Goal: Check status: Check status

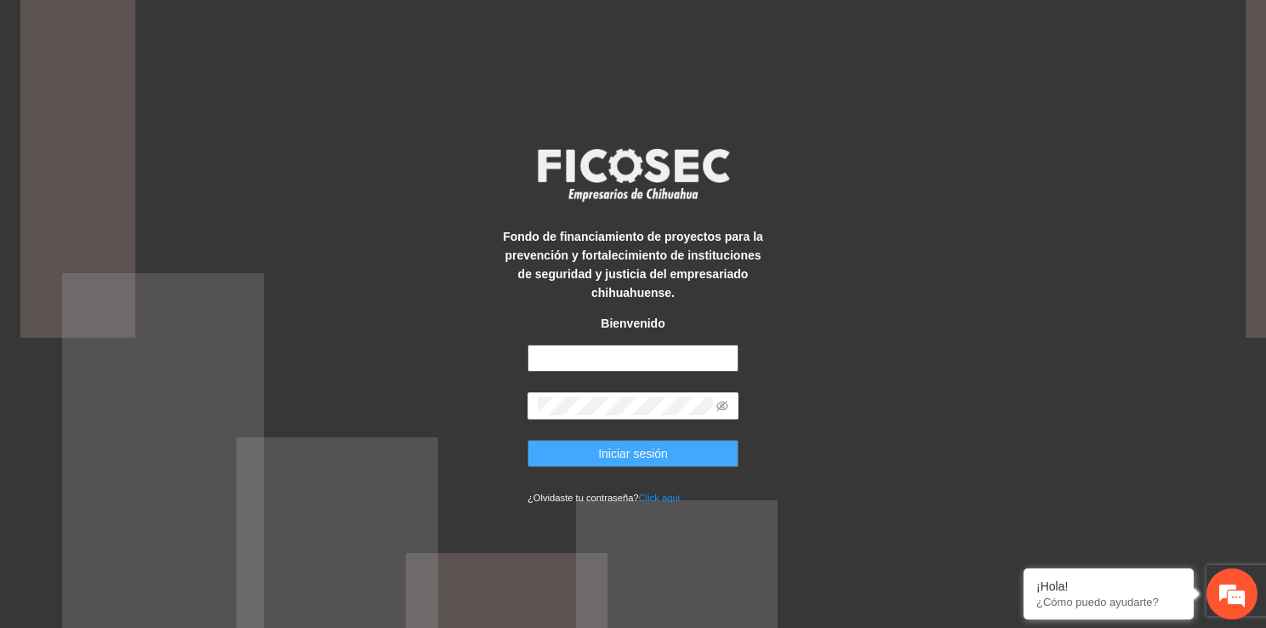
type input "**********"
click at [646, 453] on span "Iniciar sesión" at bounding box center [633, 453] width 70 height 19
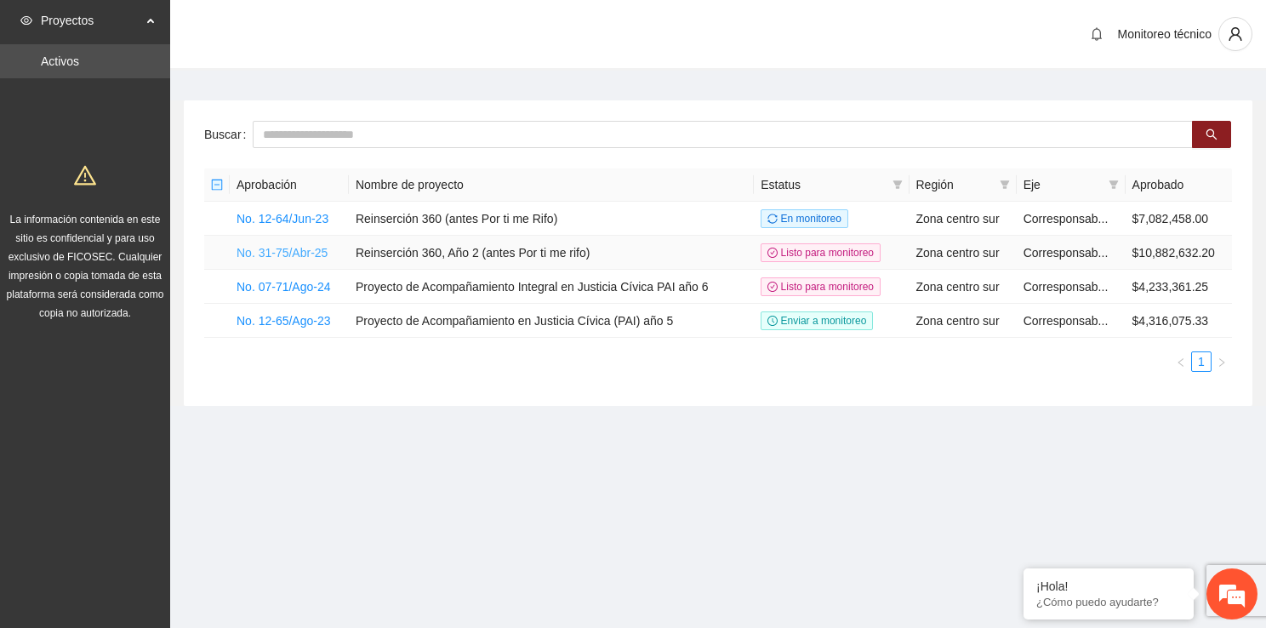
click at [296, 247] on link "No. 31-75/Abr-25" at bounding box center [282, 253] width 91 height 14
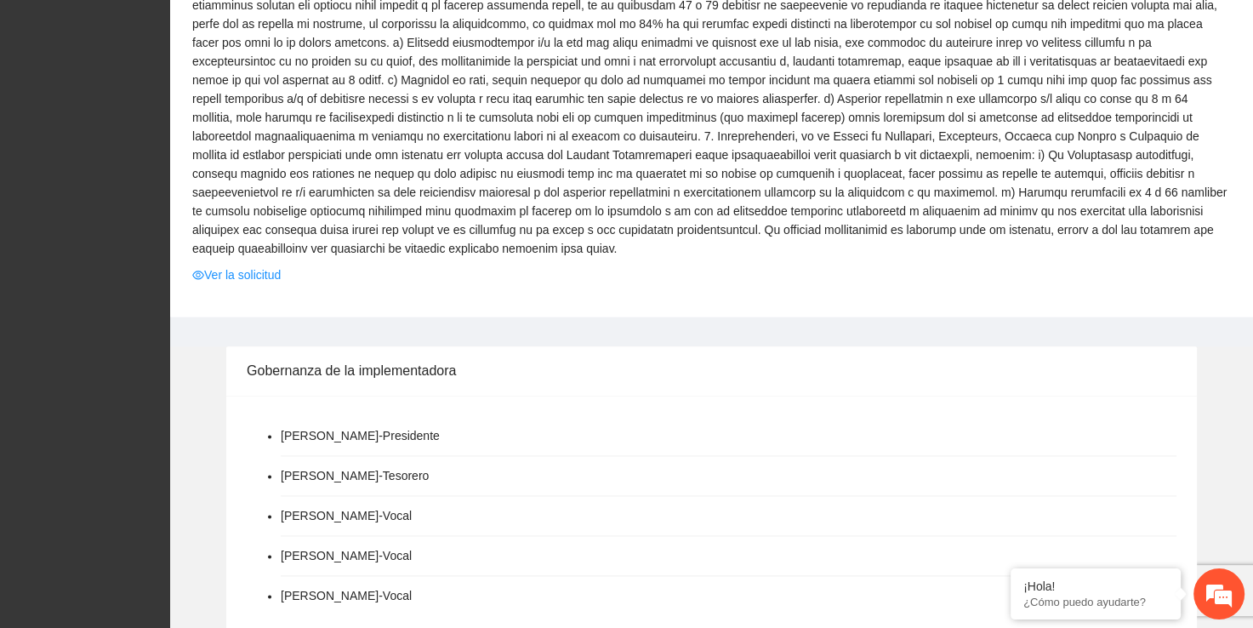
scroll to position [1946, 0]
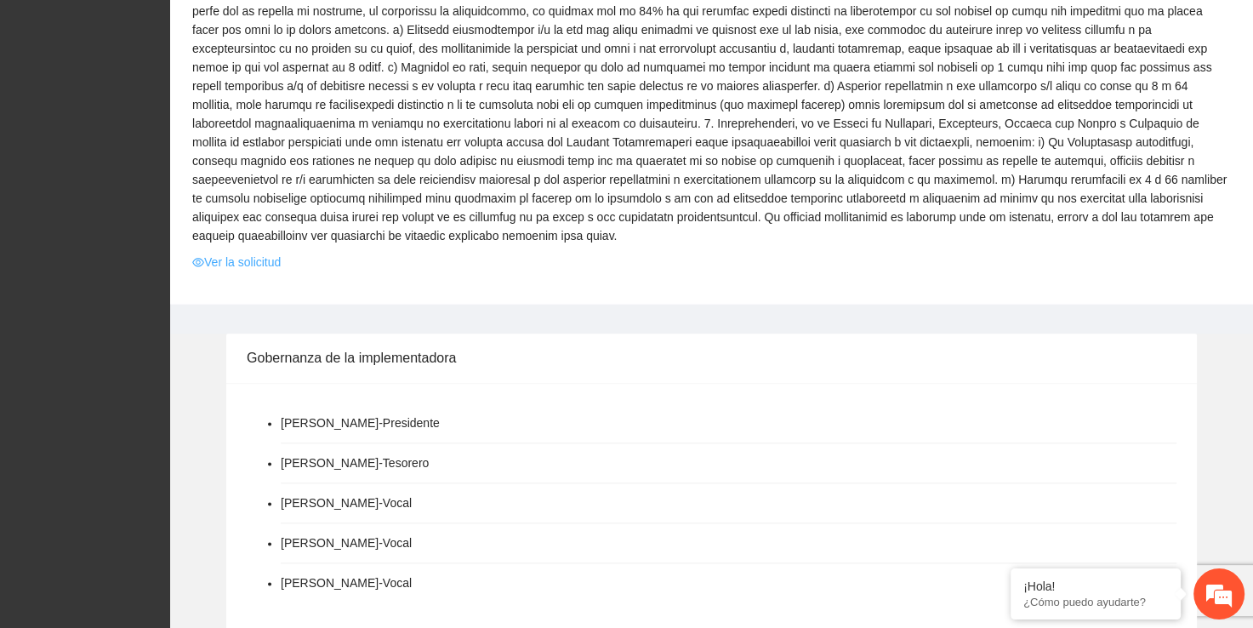
click at [264, 253] on link "Ver la solicitud" at bounding box center [236, 262] width 88 height 19
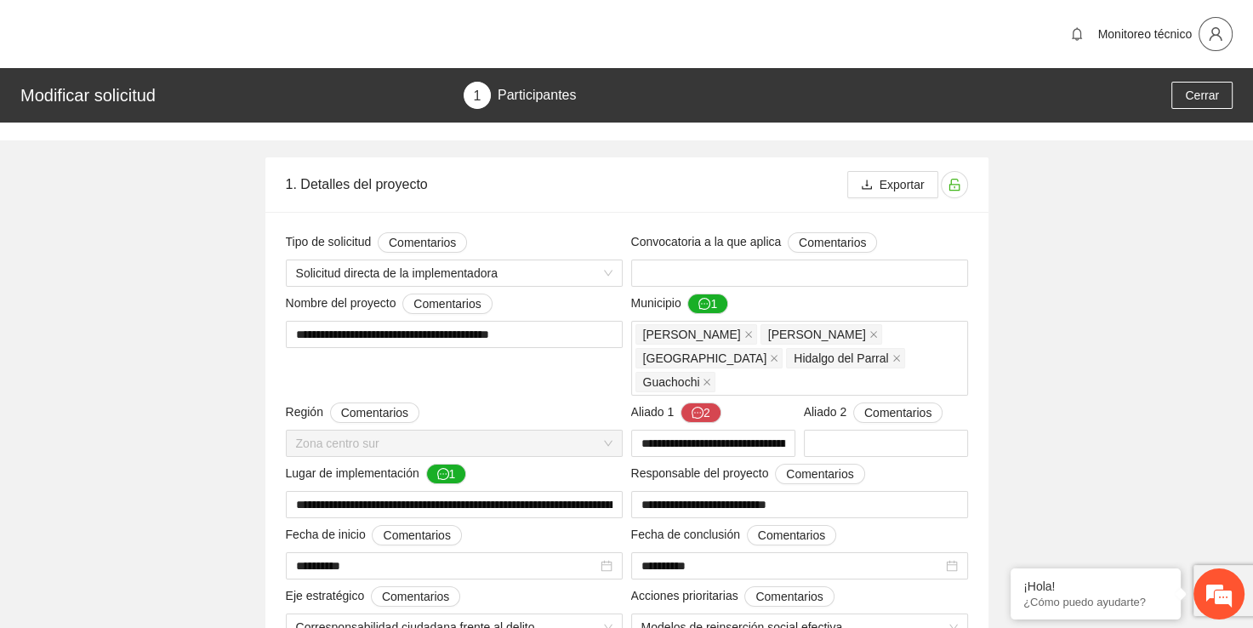
click at [1213, 44] on button "button" at bounding box center [1216, 34] width 34 height 34
click at [1208, 96] on span "Cerrar" at bounding box center [1202, 95] width 34 height 19
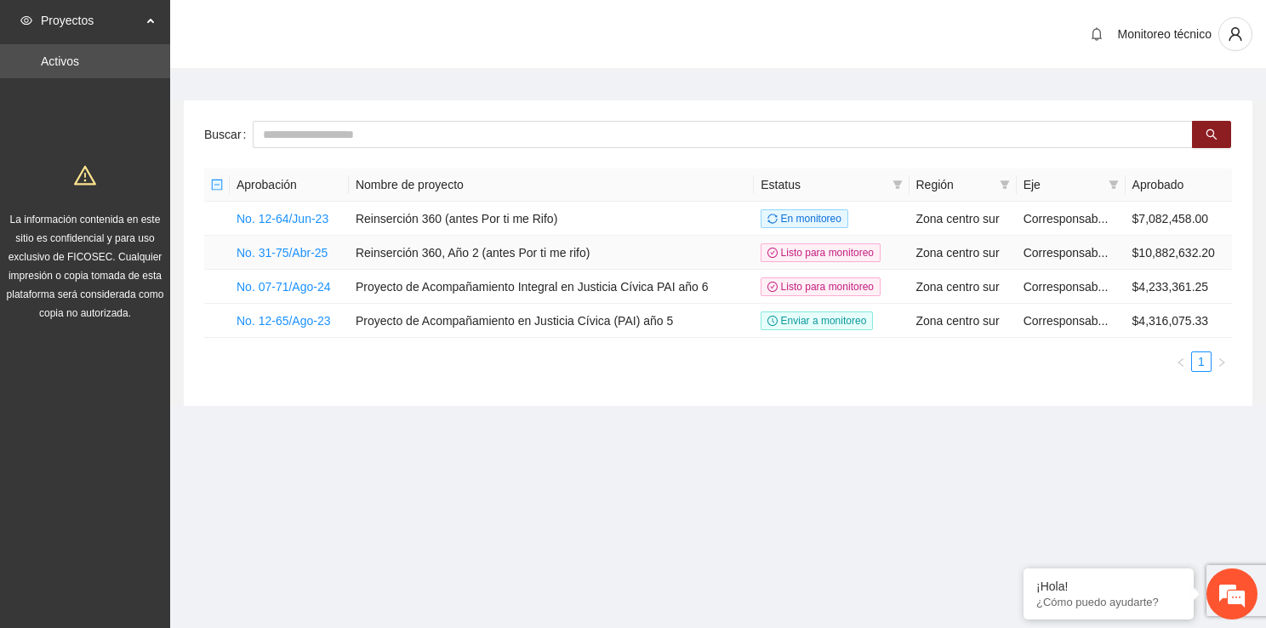
click at [452, 254] on td "Reinserción 360, Año 2 (antes Por ti me rifo)" at bounding box center [551, 253] width 405 height 34
click at [274, 250] on link "No. 31-75/Abr-25" at bounding box center [282, 253] width 91 height 14
